Goal: Obtain resource: Download file/media

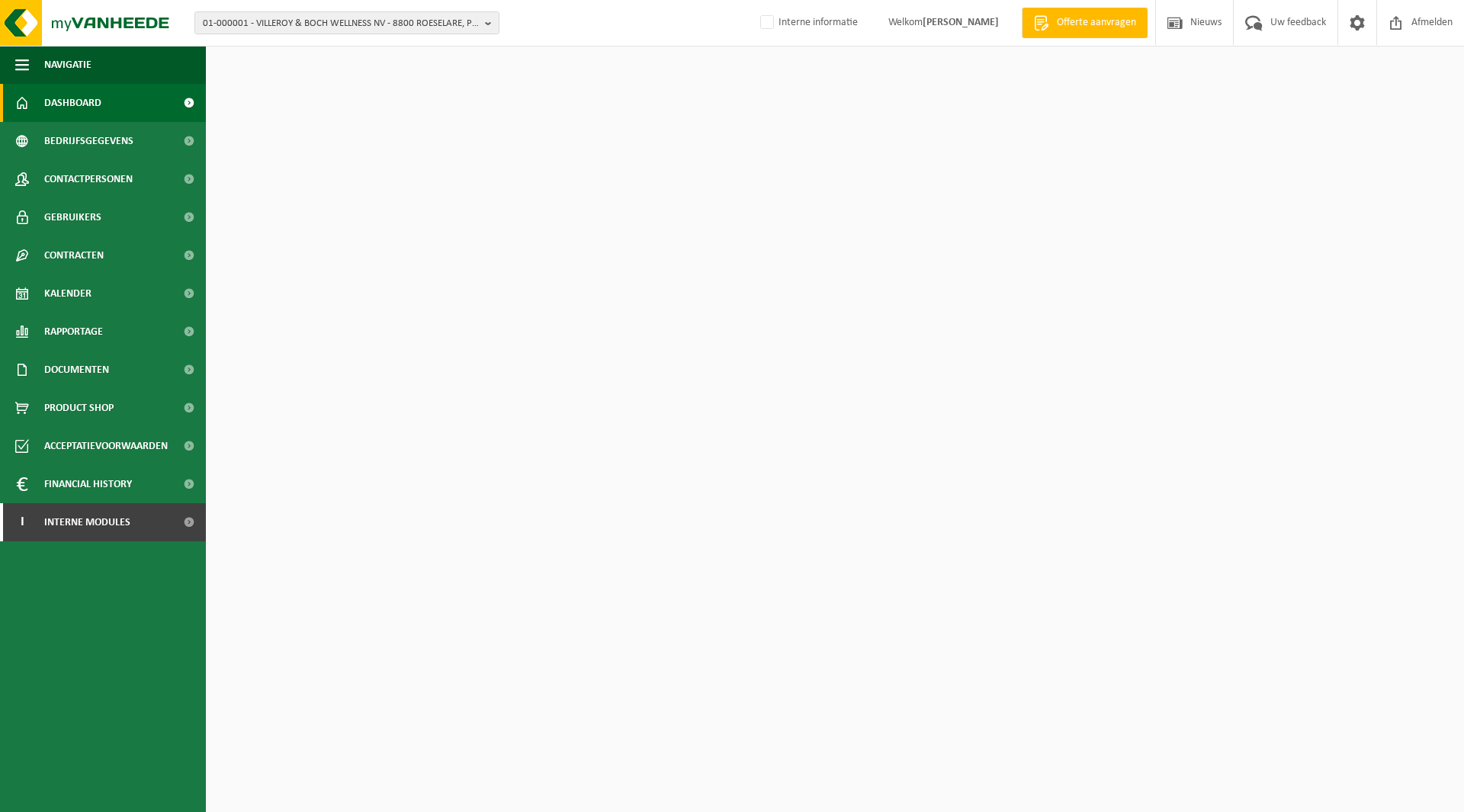
click at [252, 11] on button "01-000001 - VILLEROY & BOCH WELLNESS NV - 8800 ROESELARE, POPULIERSTRAAT 1" at bounding box center [347, 23] width 305 height 23
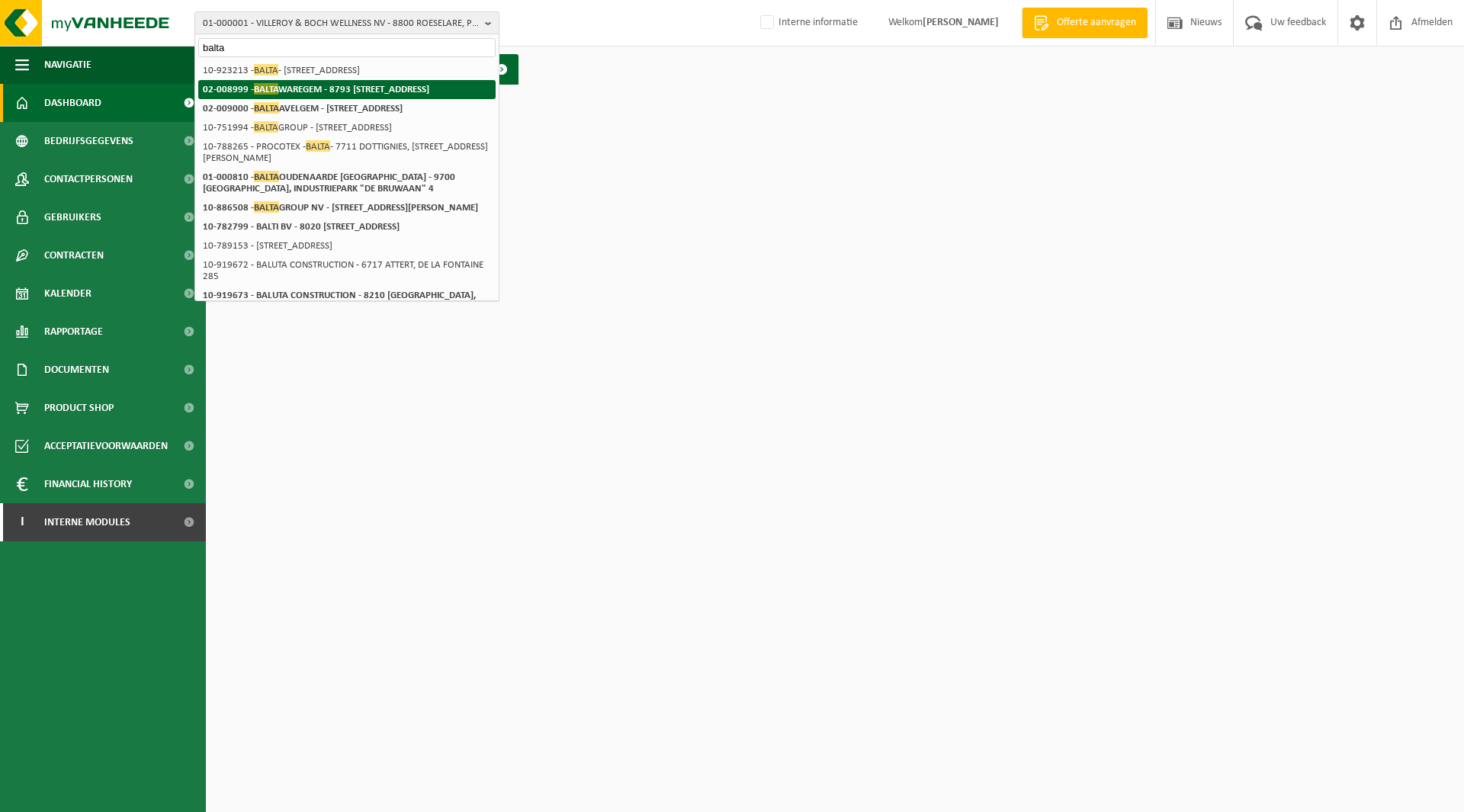
type input "balta"
click at [327, 95] on strong "02-008999 - BALTA WAREGEM - 8793 [STREET_ADDRESS]" at bounding box center [316, 88] width 227 height 11
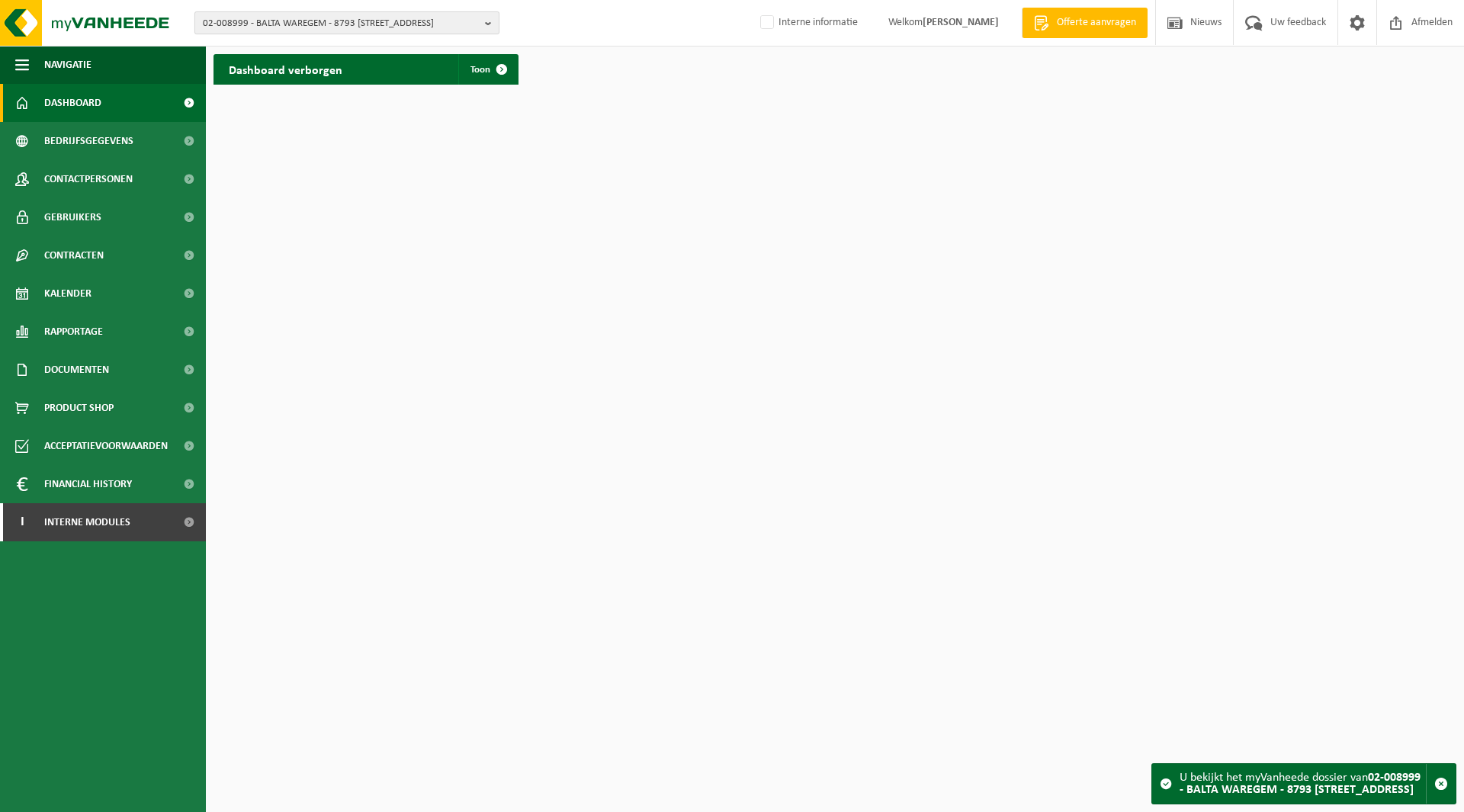
click at [260, 13] on span "02-008999 - BALTA WAREGEM - 8793 [STREET_ADDRESS]" at bounding box center [341, 23] width 276 height 23
type input "balta oude"
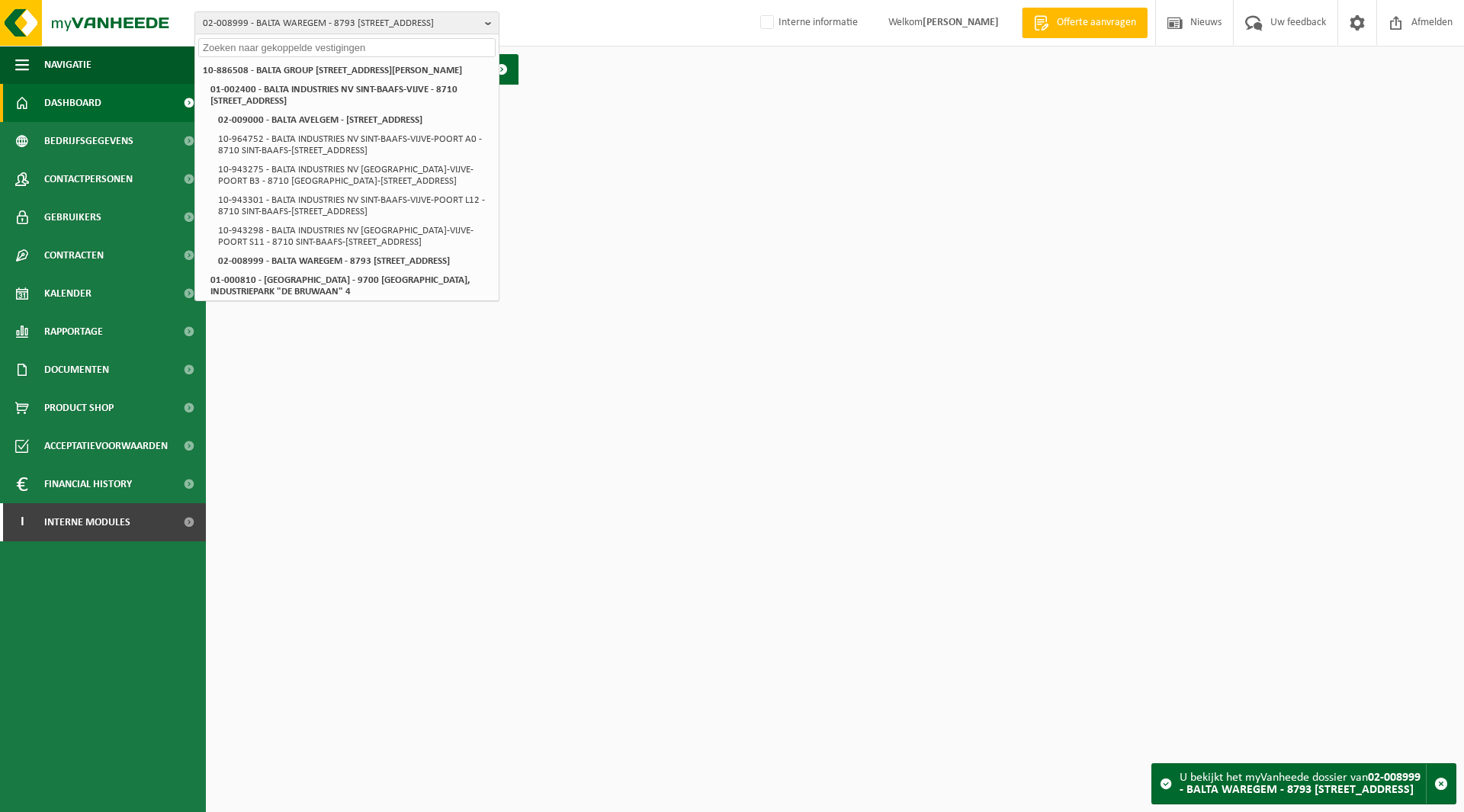
click at [829, 363] on html "02-008999 - BALTA WAREGEM - 8793 SINT-ELOOIS-VIJVE, ROTERIJSTRAAT 205 10-886508…" at bounding box center [732, 406] width 1464 height 812
click at [672, 140] on html "02-008999 - BALTA WAREGEM - 8793 SINT-ELOOIS-VIJVE, ROTERIJSTRAAT 205 10-886508…" at bounding box center [732, 406] width 1464 height 812
click at [240, 19] on span "02-008999 - BALTA WAREGEM - 8793 [STREET_ADDRESS]" at bounding box center [341, 23] width 276 height 23
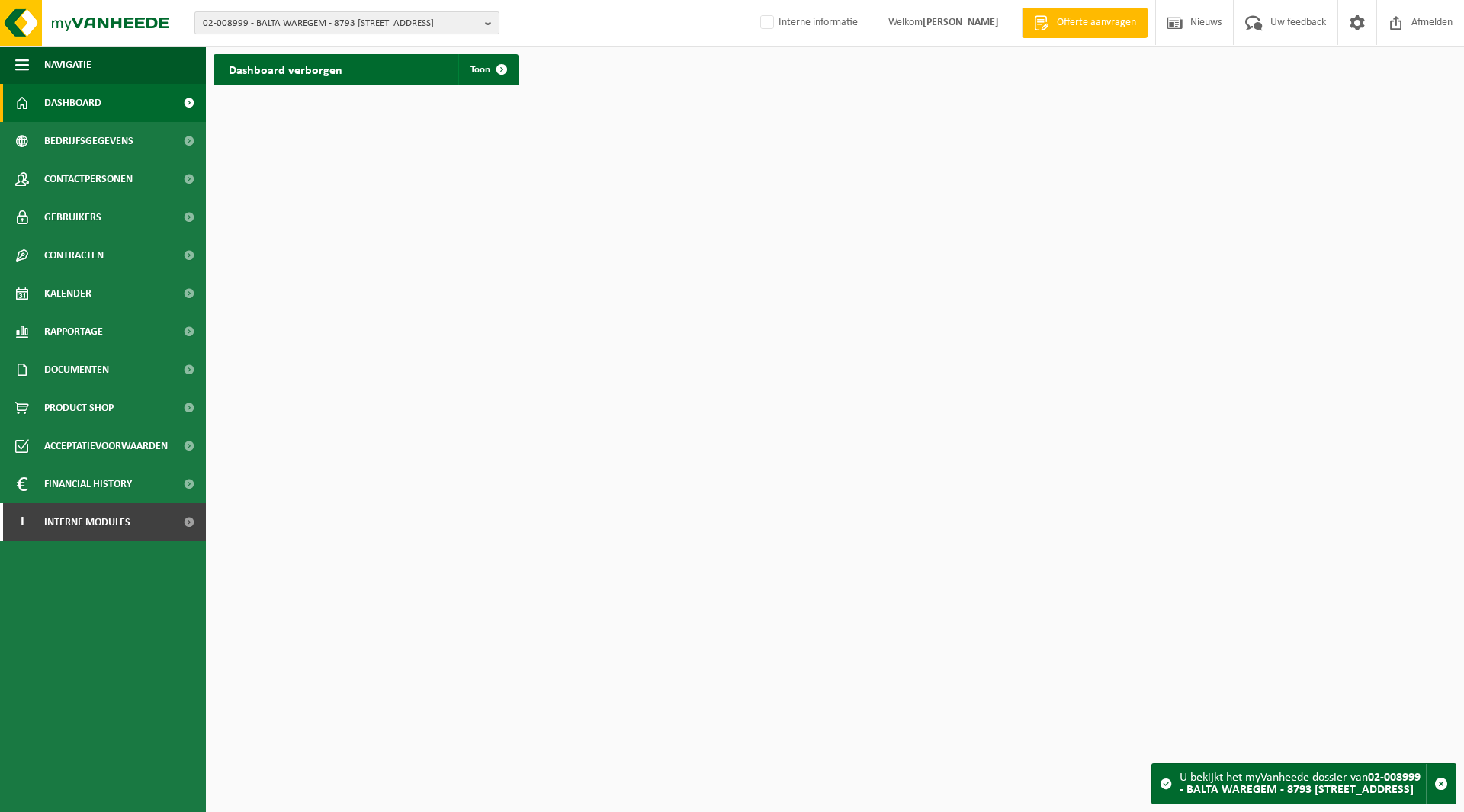
click at [240, 20] on span "02-008999 - BALTA WAREGEM - 8793 [STREET_ADDRESS]" at bounding box center [341, 23] width 276 height 23
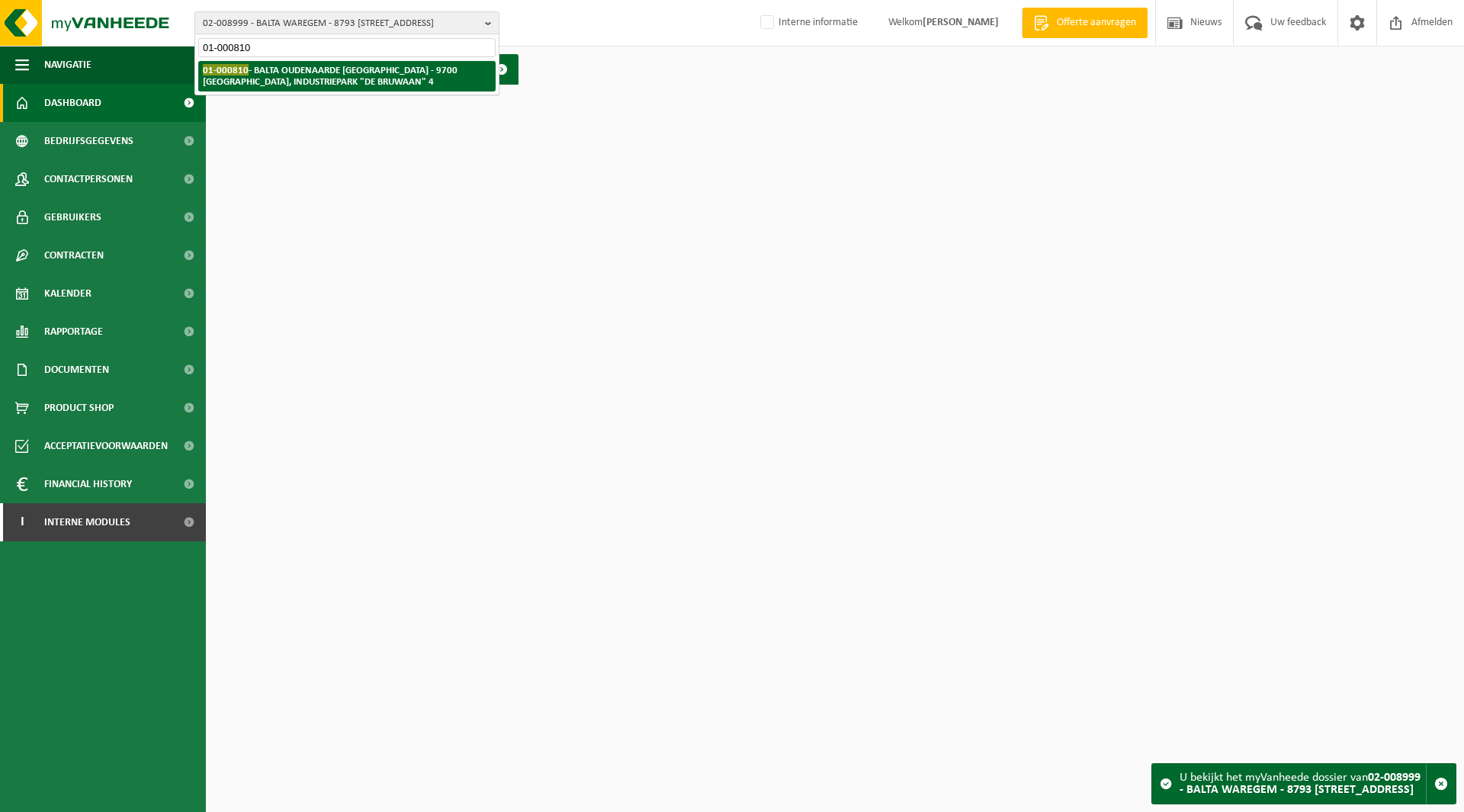
type input "01-000810"
click at [363, 69] on strong "01-000810 - BALTA OUDENAARDE NV - 9700 OUDENAARDE, INDUSTRIEPARK "DE BRUWAAN" 4" at bounding box center [330, 75] width 255 height 23
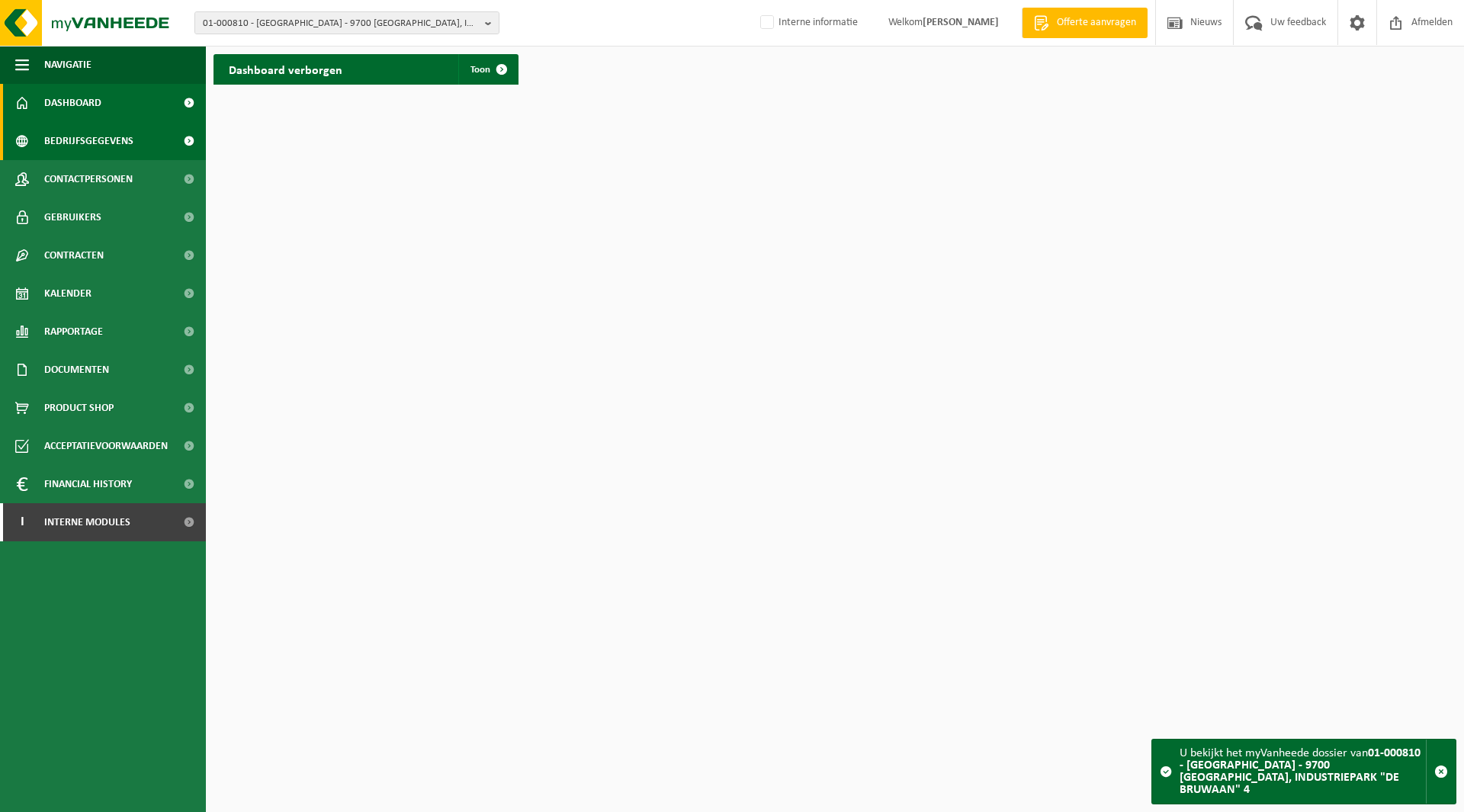
click at [100, 147] on span "Bedrijfsgegevens" at bounding box center [88, 141] width 89 height 39
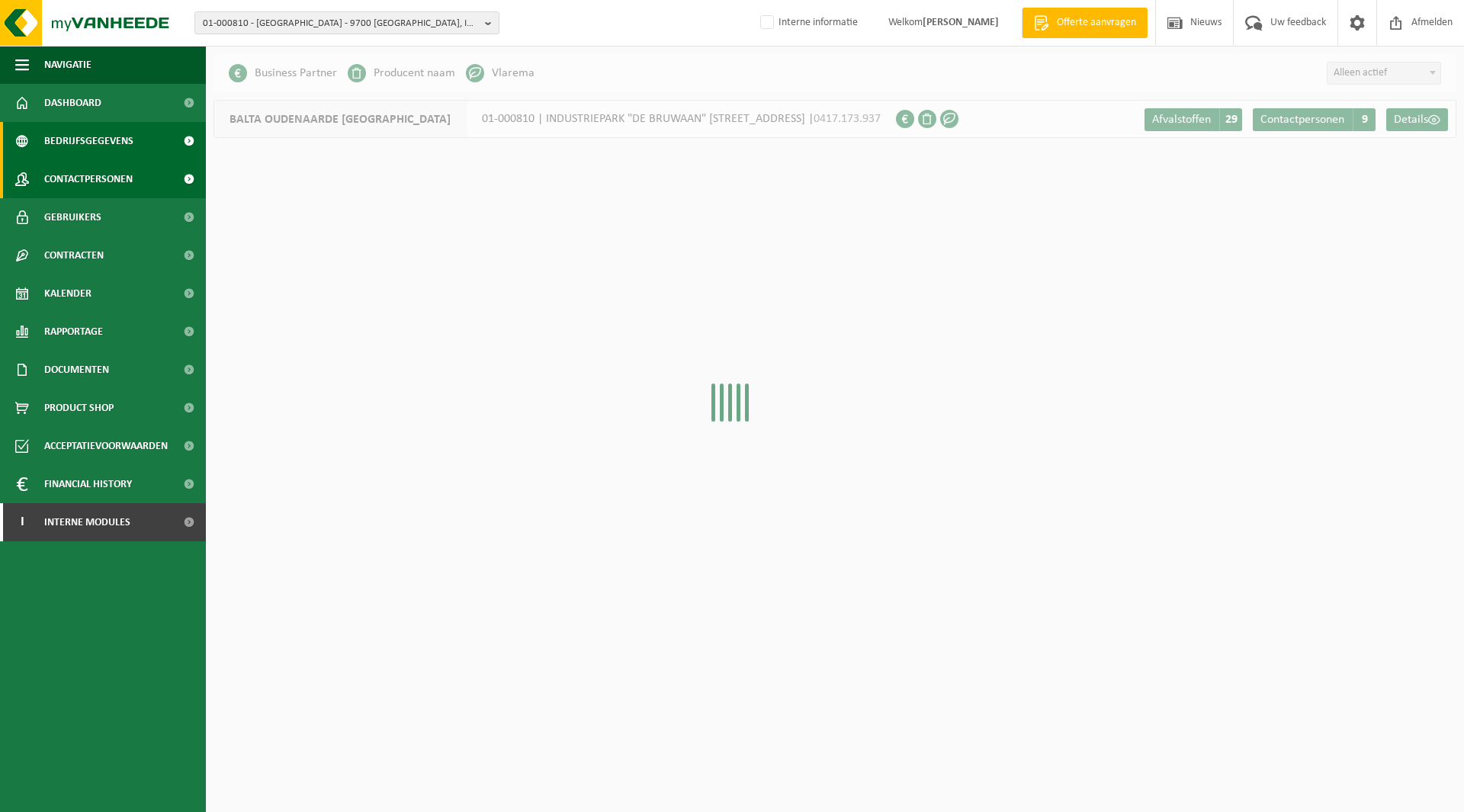
click at [77, 175] on span "Contactpersonen" at bounding box center [88, 179] width 88 height 39
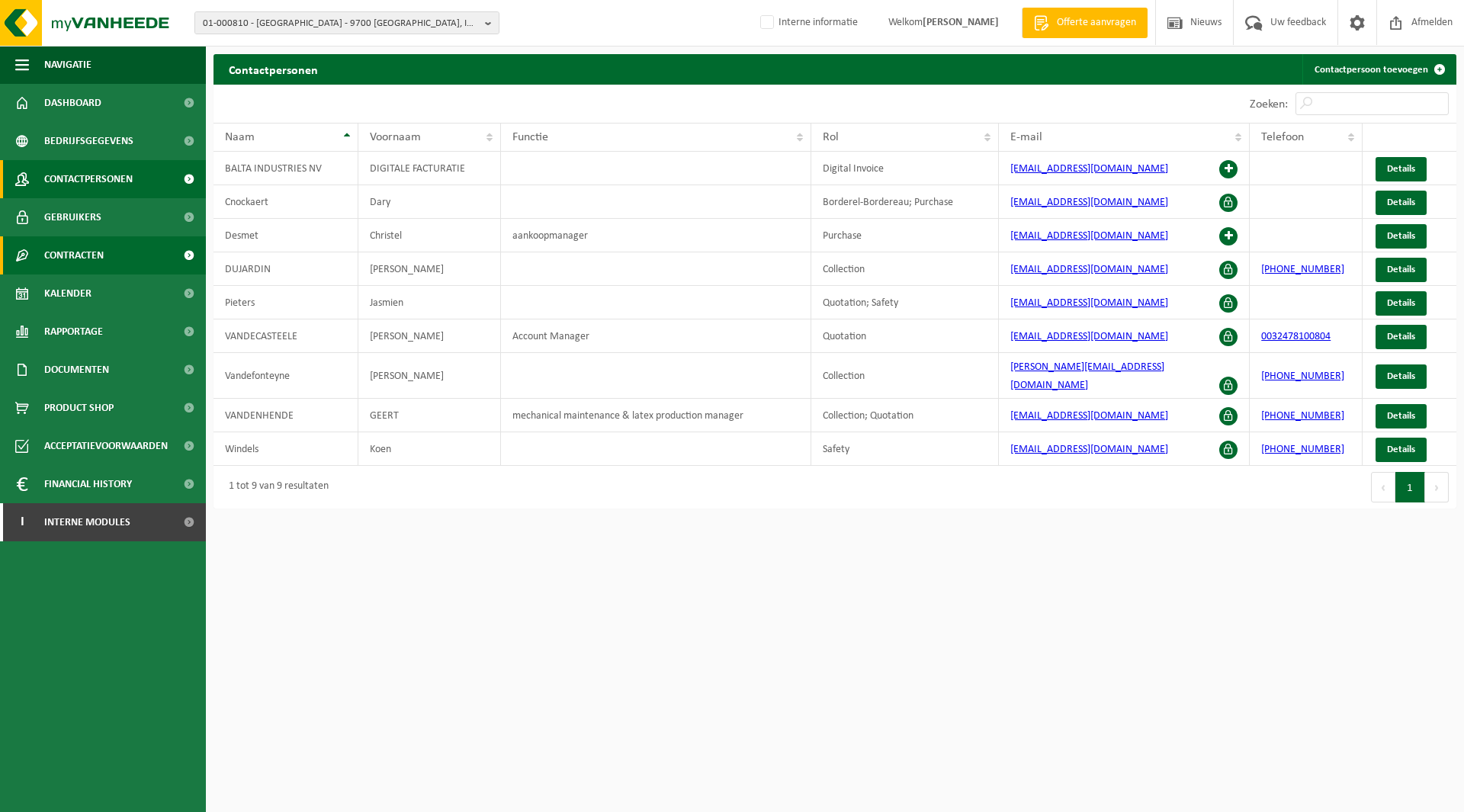
click at [87, 248] on span "Contracten" at bounding box center [73, 255] width 59 height 39
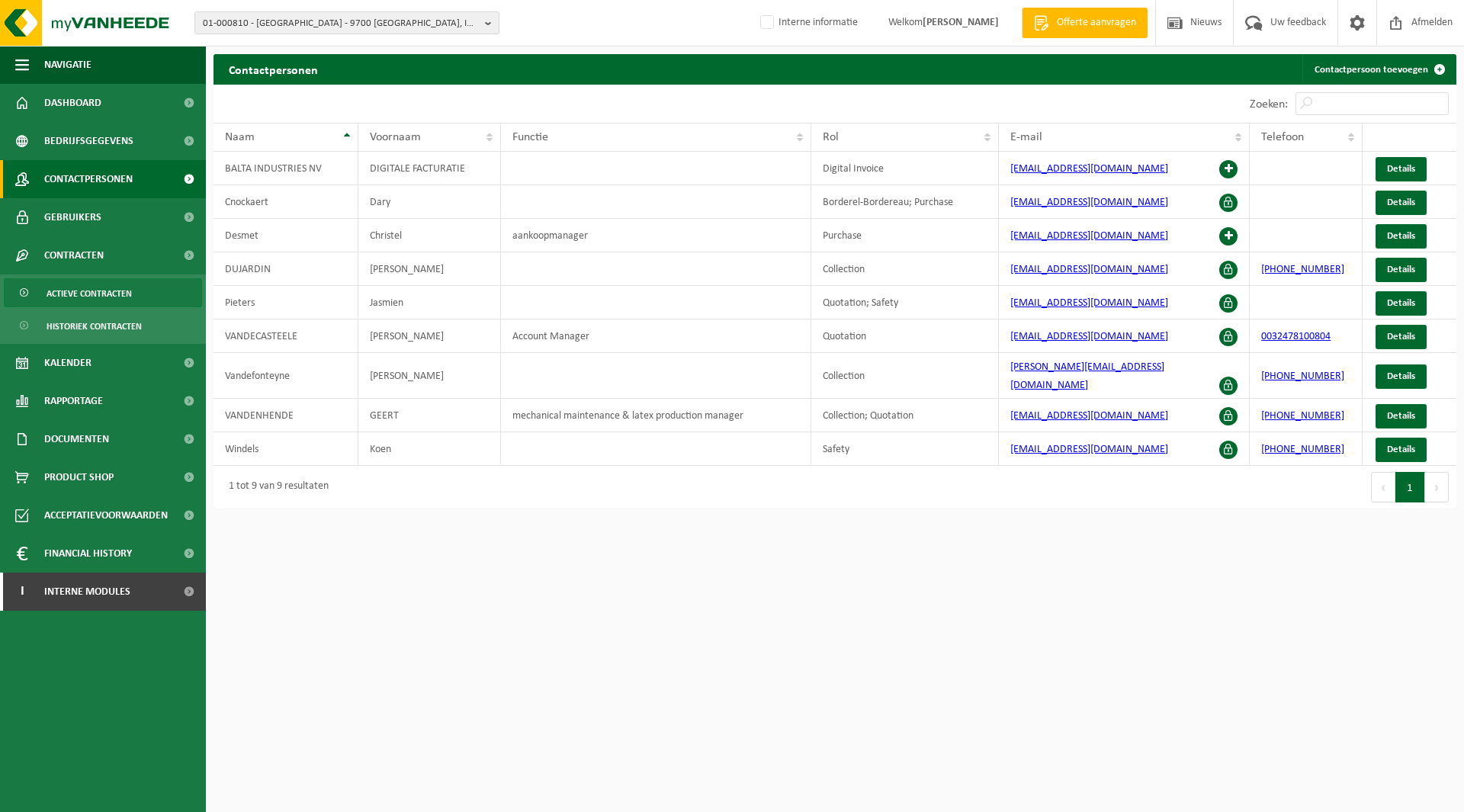
click at [71, 286] on span "Actieve contracten" at bounding box center [88, 293] width 86 height 29
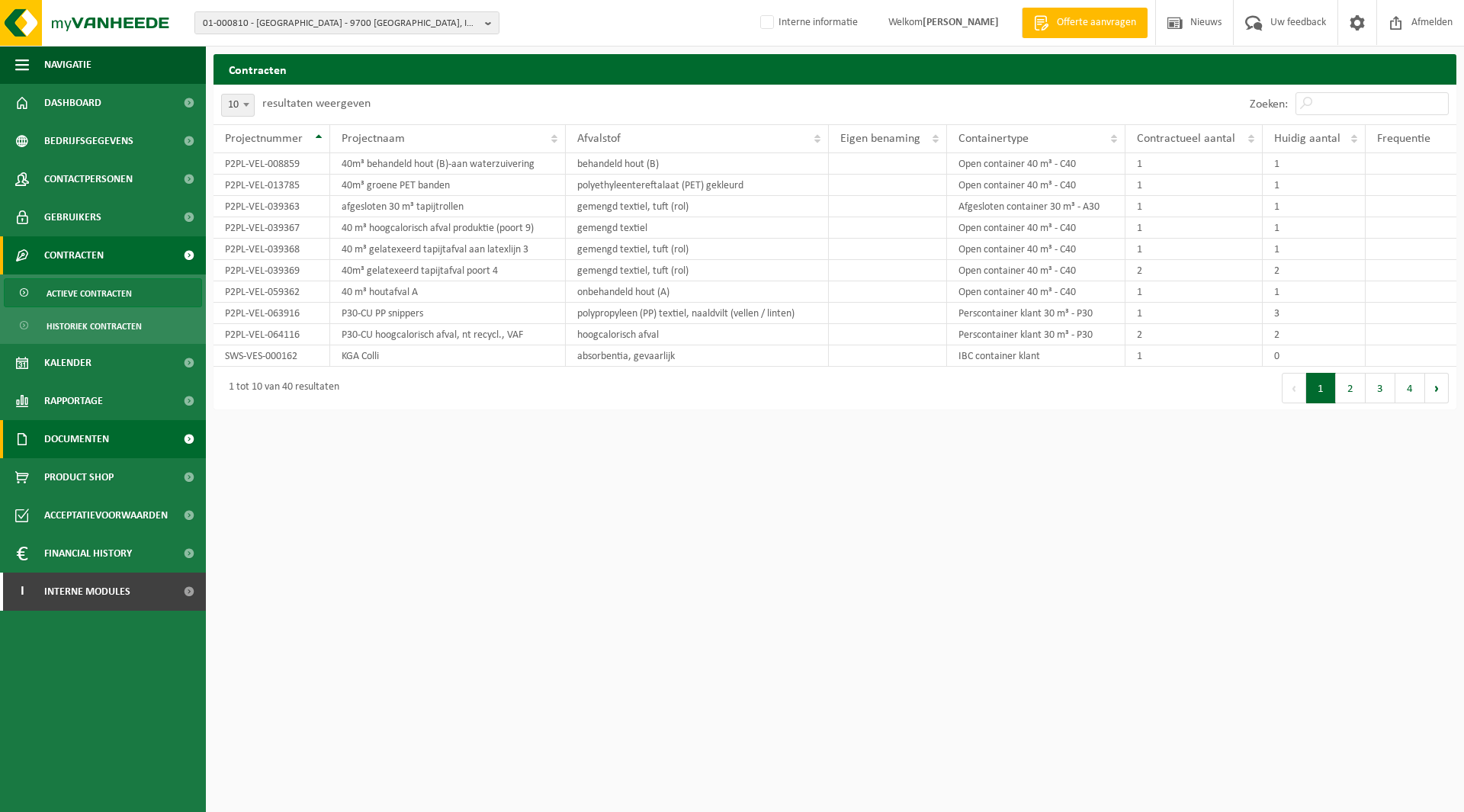
click at [70, 432] on span "Documenten" at bounding box center [76, 439] width 65 height 39
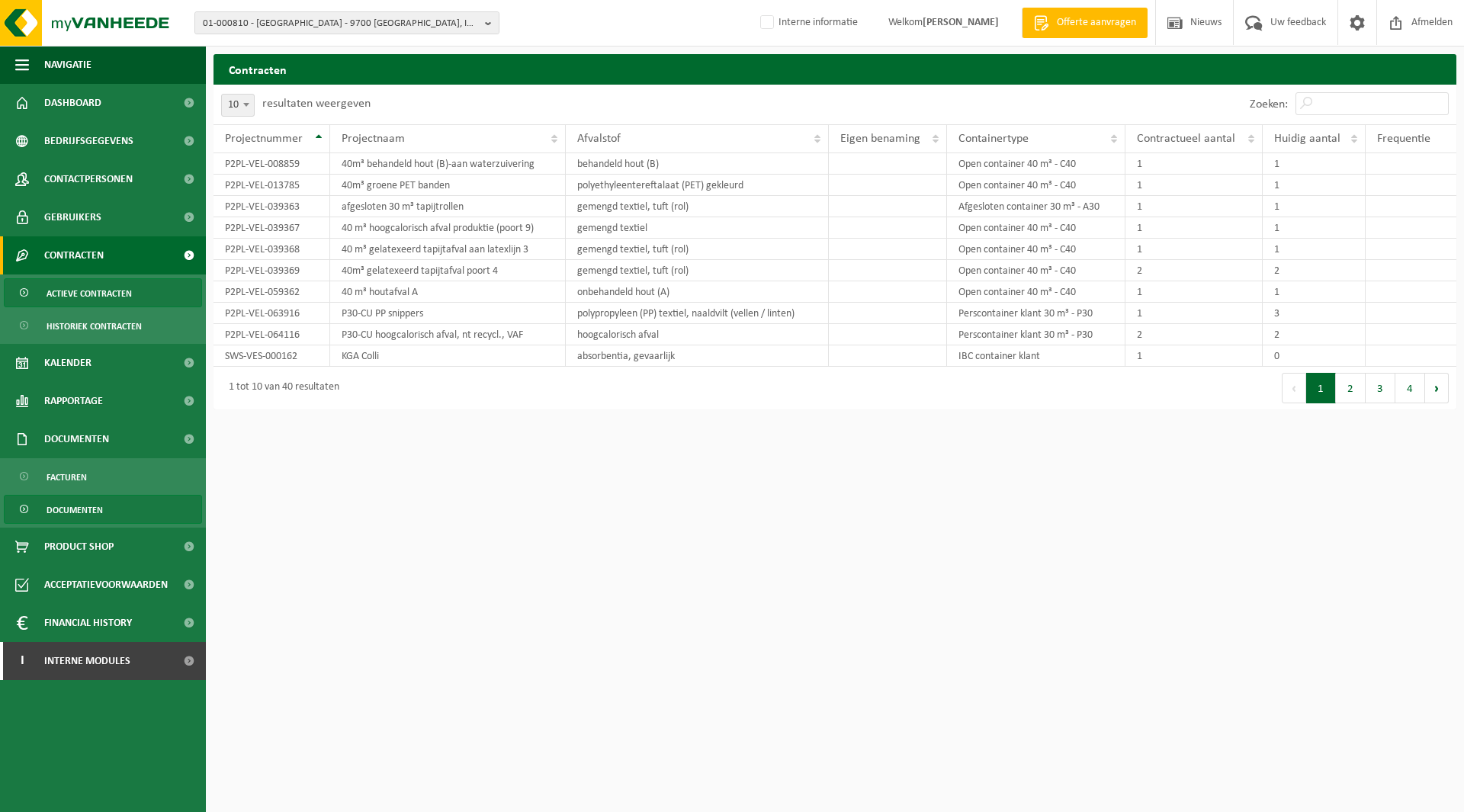
click at [68, 507] on span "Documenten" at bounding box center [74, 509] width 56 height 29
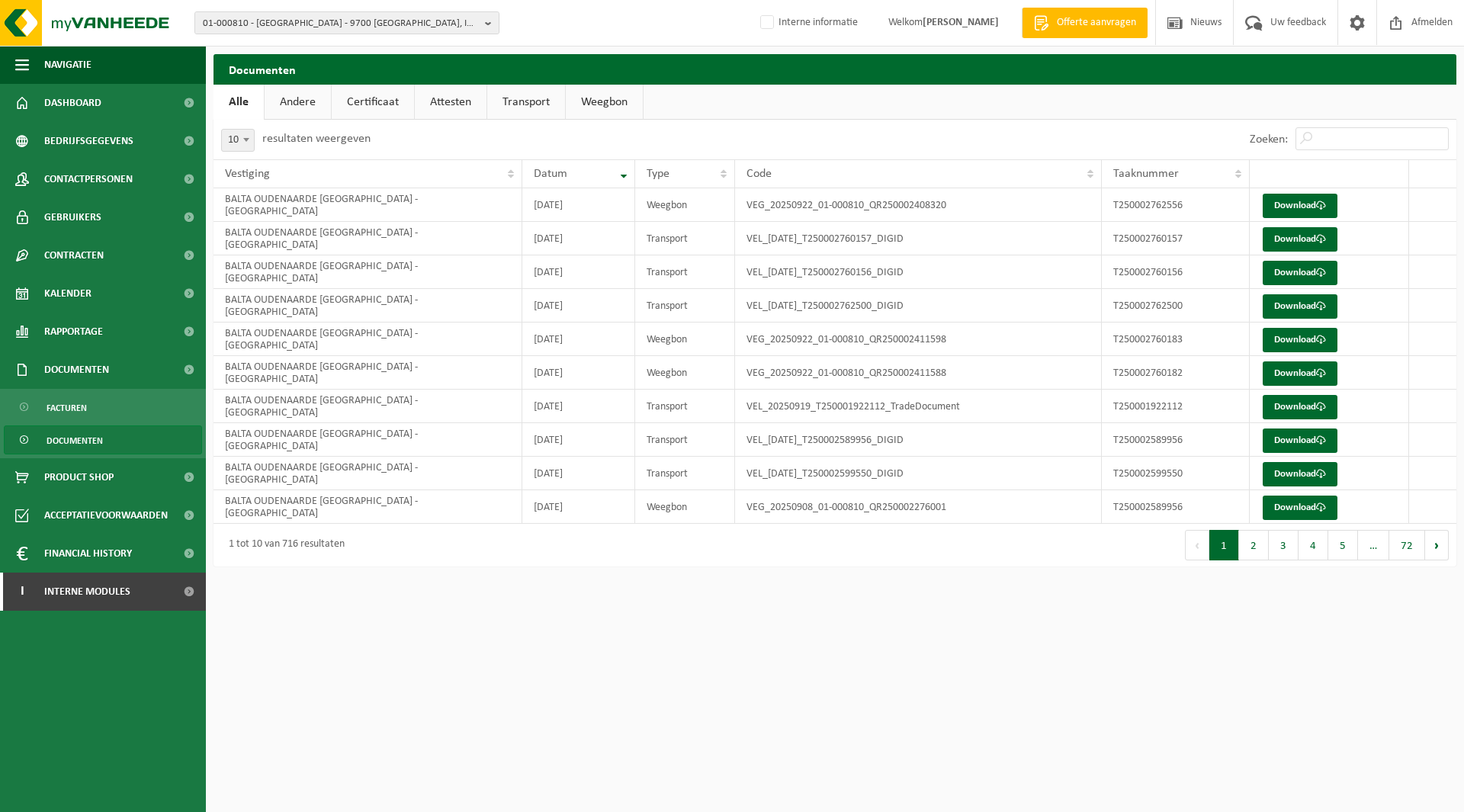
click at [611, 95] on link "Weegbon" at bounding box center [605, 102] width 77 height 35
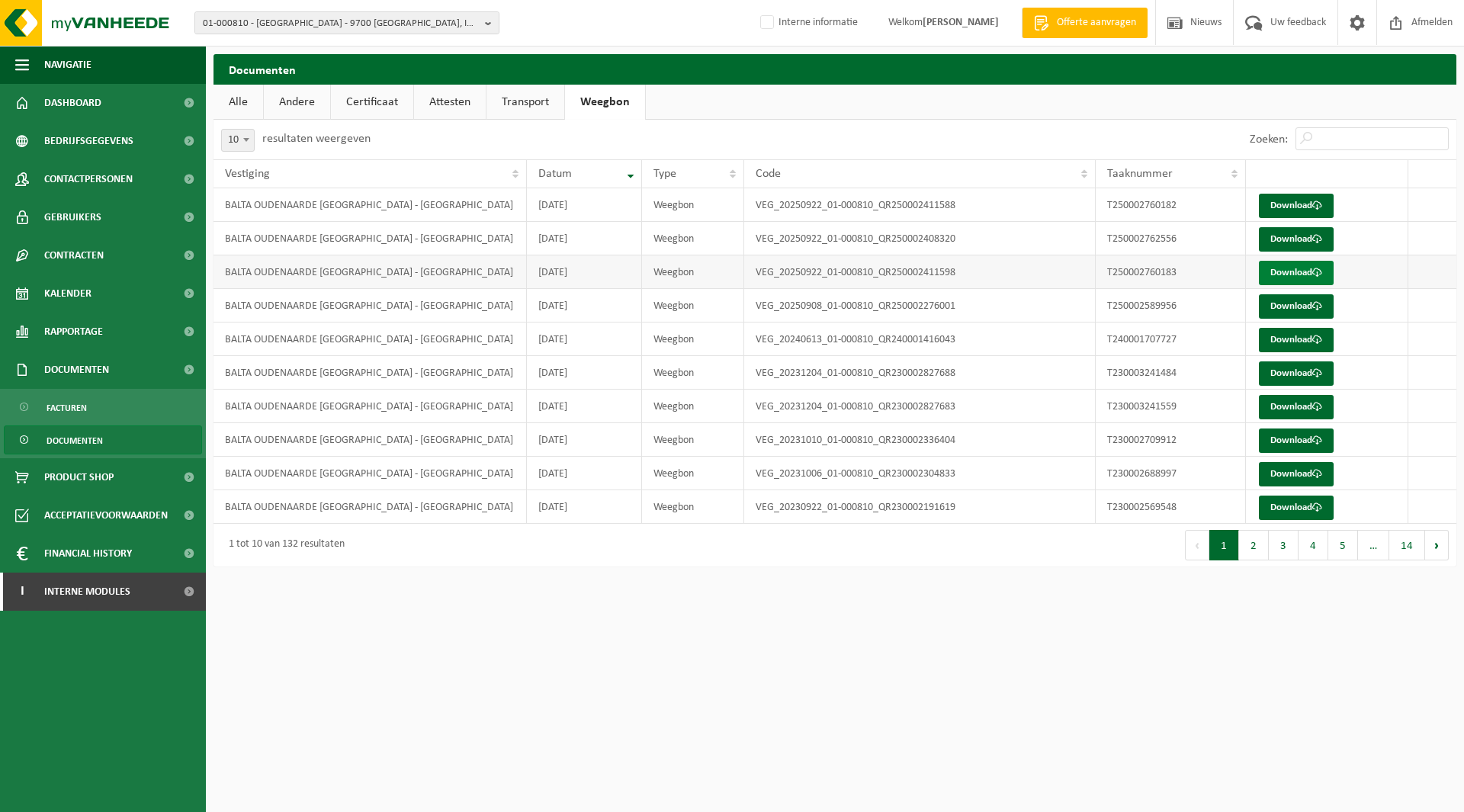
click at [1284, 273] on link "Download" at bounding box center [1296, 273] width 74 height 24
click at [82, 369] on span "Documenten" at bounding box center [76, 369] width 65 height 39
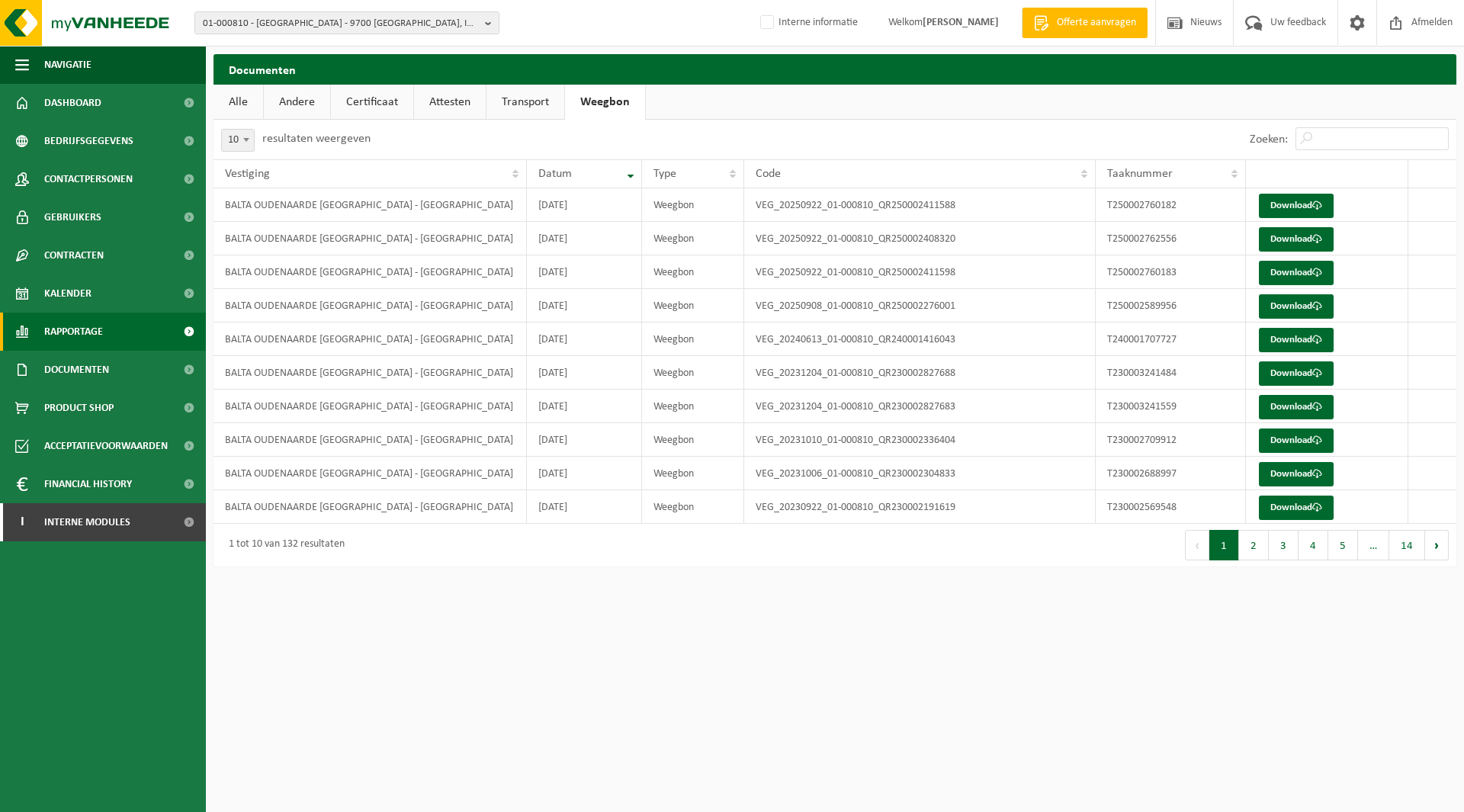
click at [78, 336] on span "Rapportage" at bounding box center [73, 332] width 58 height 39
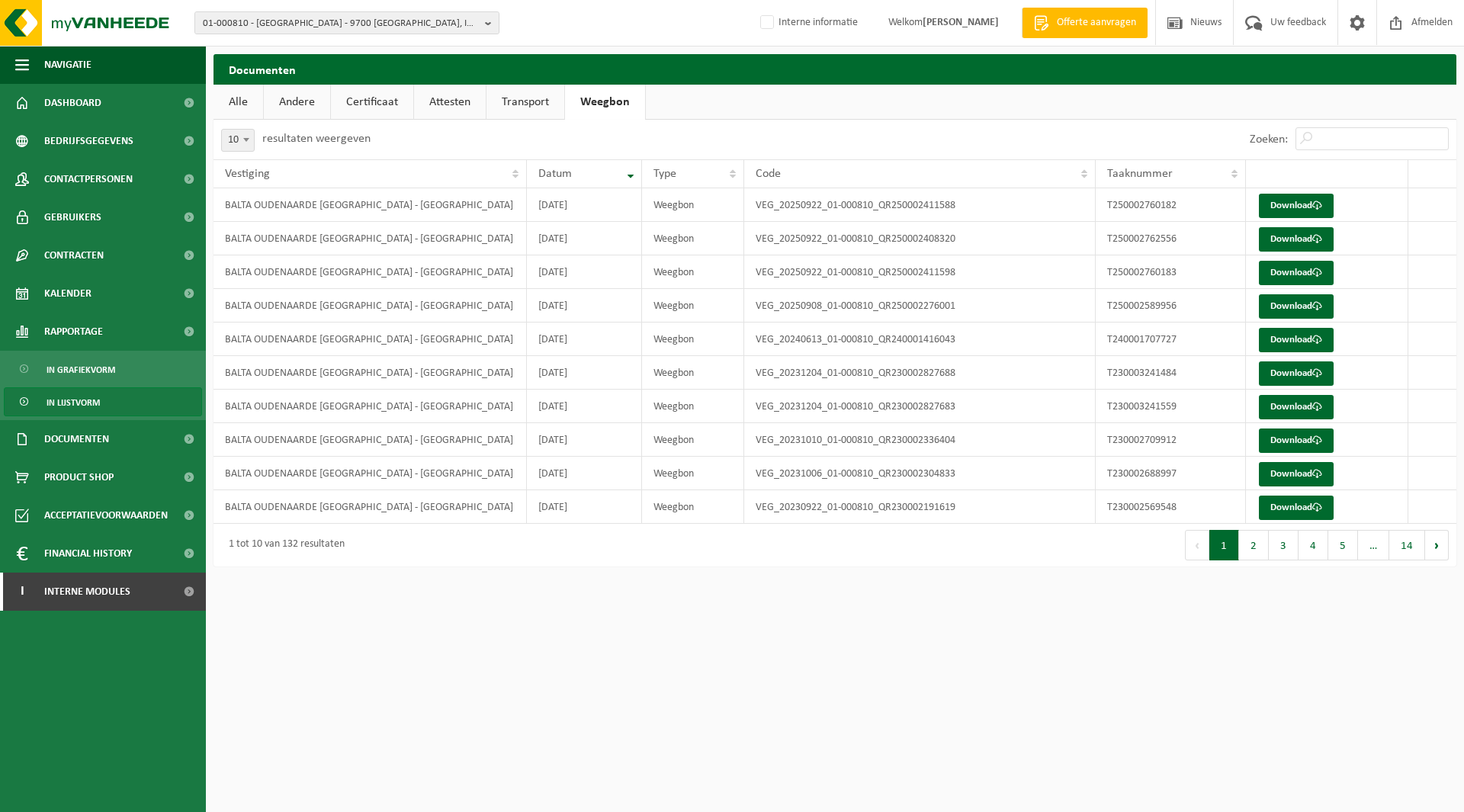
click at [73, 400] on span "In lijstvorm" at bounding box center [72, 402] width 54 height 29
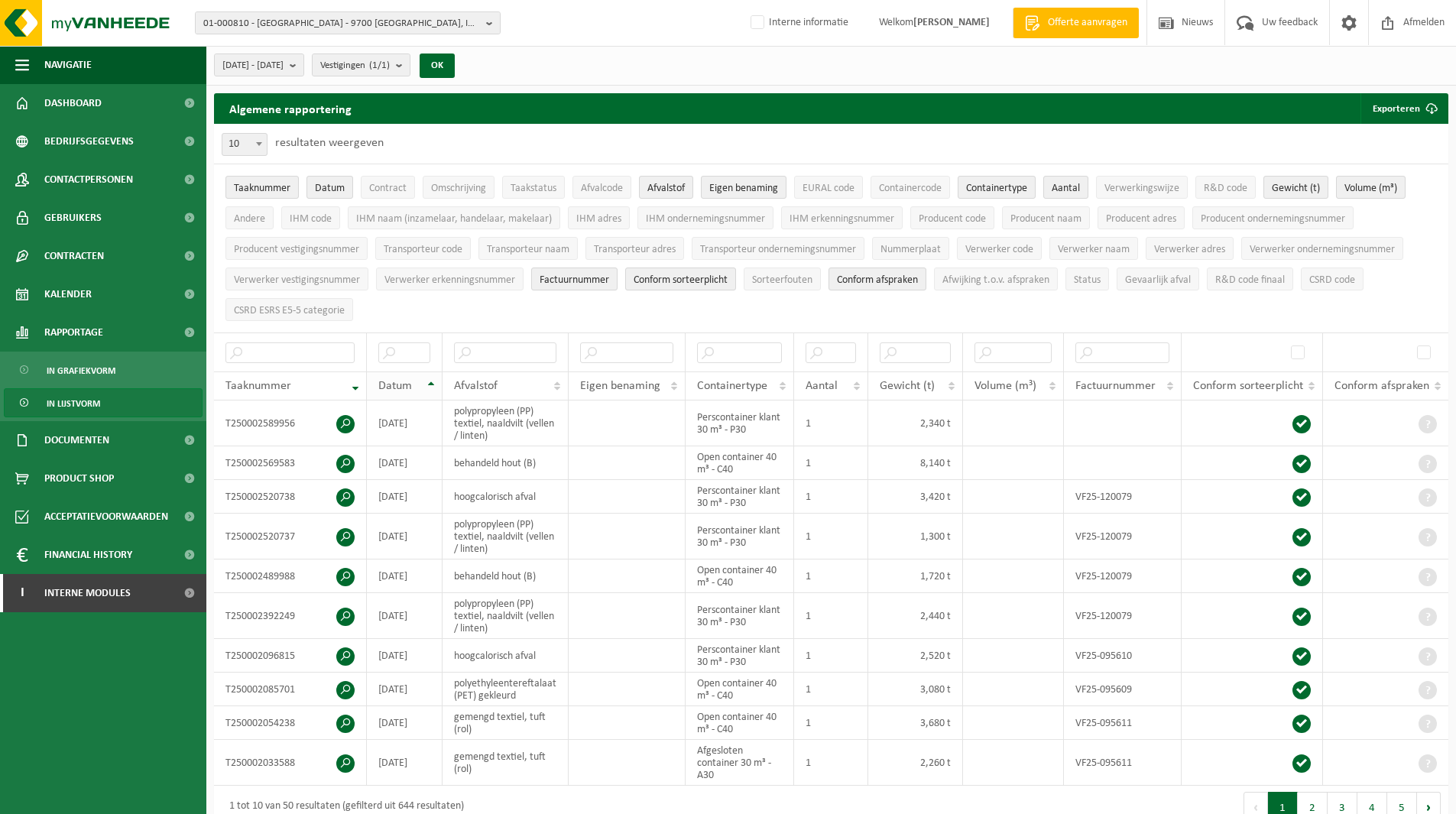
click at [398, 383] on span "Datum" at bounding box center [395, 385] width 34 height 12
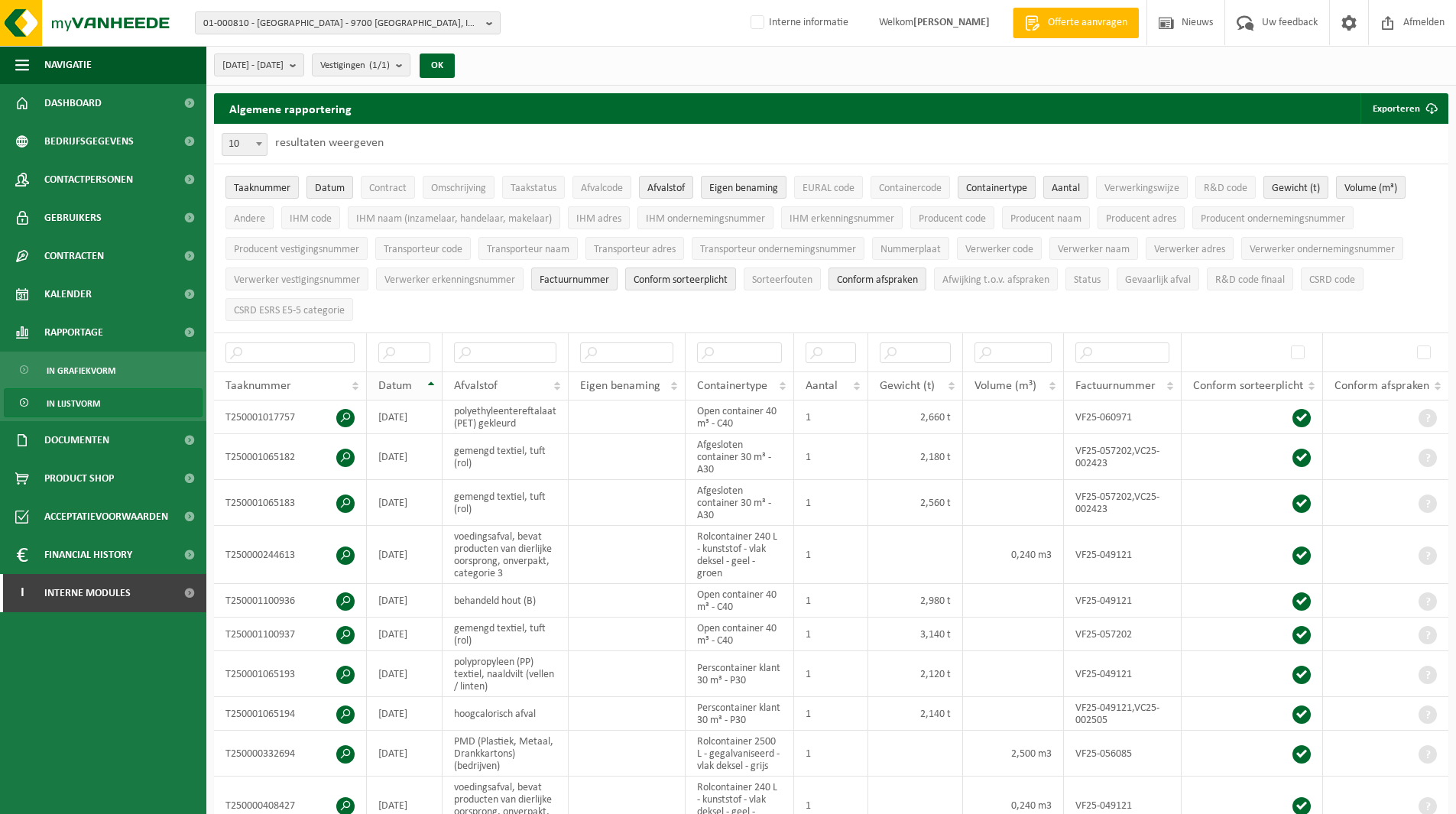
click at [398, 383] on span "Datum" at bounding box center [395, 385] width 34 height 12
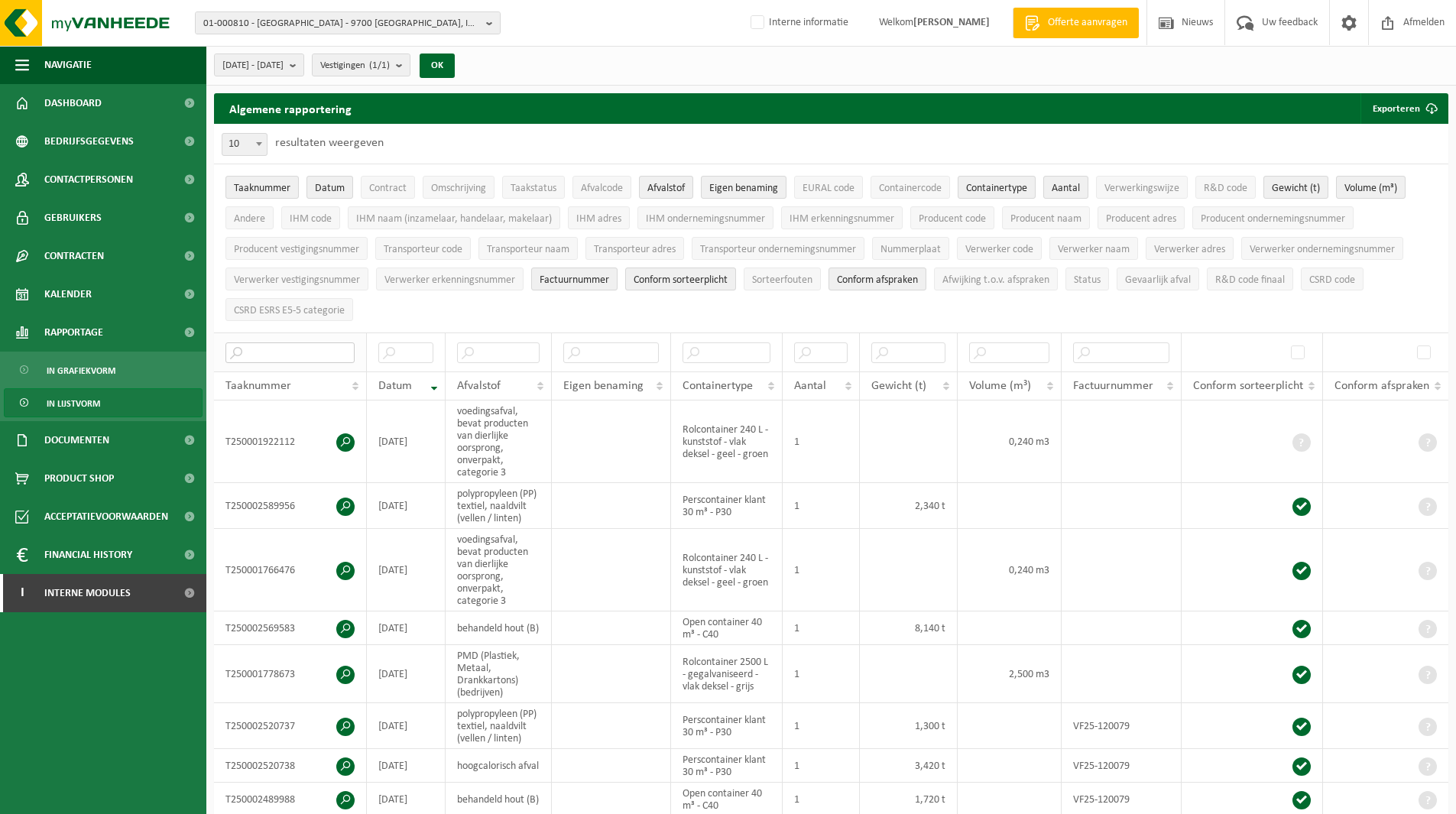
click at [293, 347] on input "text" at bounding box center [289, 352] width 129 height 21
paste input "T250002760157"
type input "T250002760157"
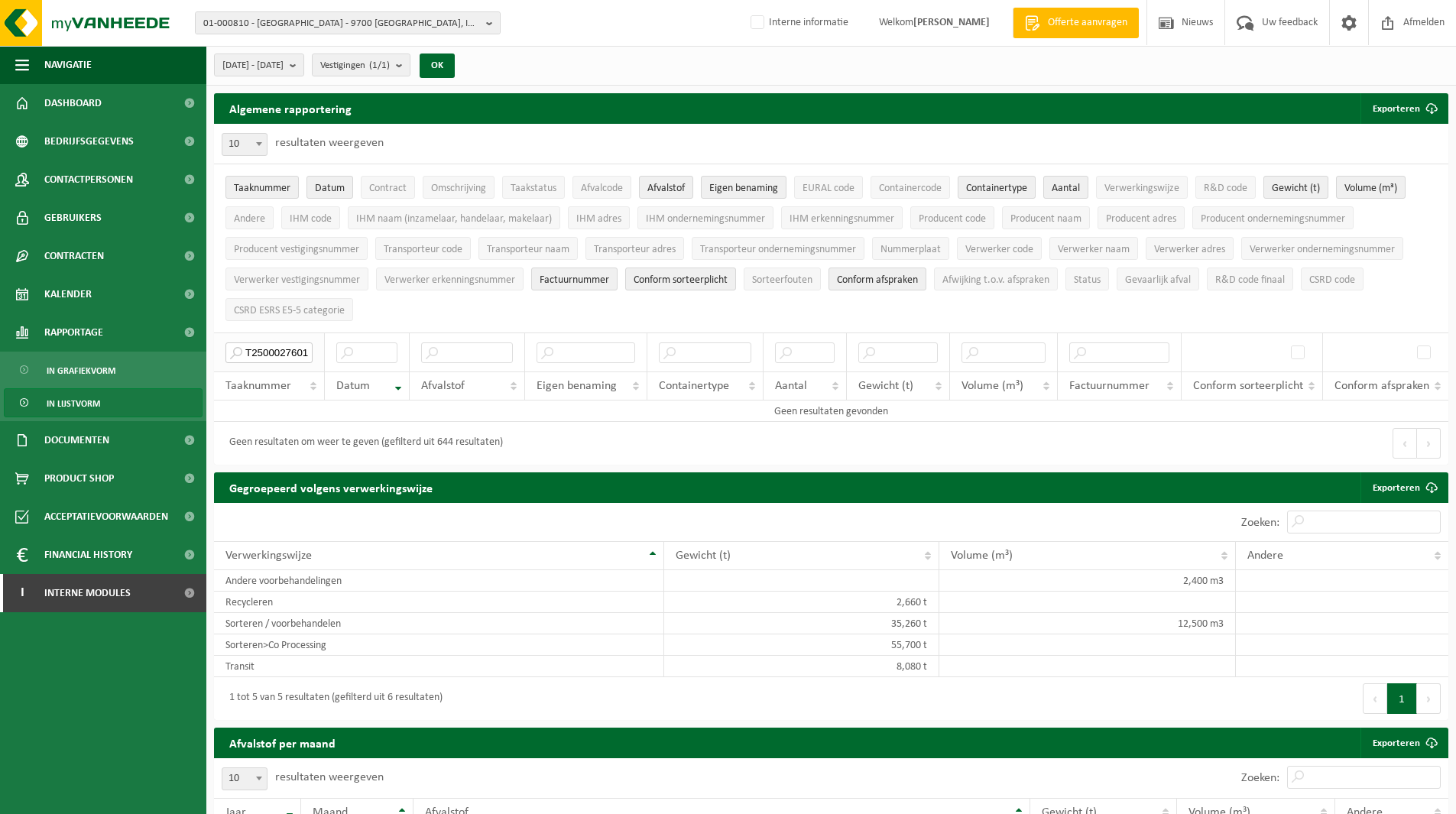
click at [279, 347] on input "T250002760157" at bounding box center [269, 352] width 87 height 21
